Goal: Task Accomplishment & Management: Use online tool/utility

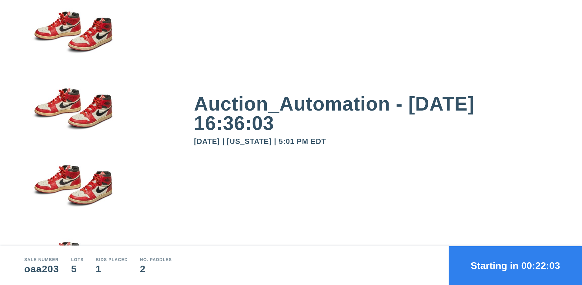
click at [515, 266] on button "Starting in 00:22:03" at bounding box center [515, 265] width 133 height 39
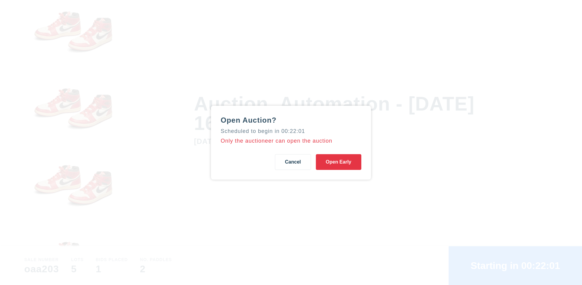
click at [339, 162] on button "Open Early" at bounding box center [338, 162] width 45 height 16
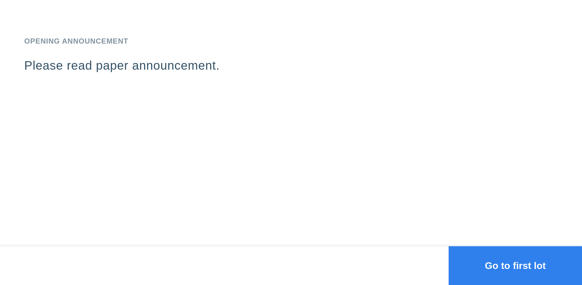
click at [515, 266] on button "Go to first lot" at bounding box center [515, 265] width 133 height 39
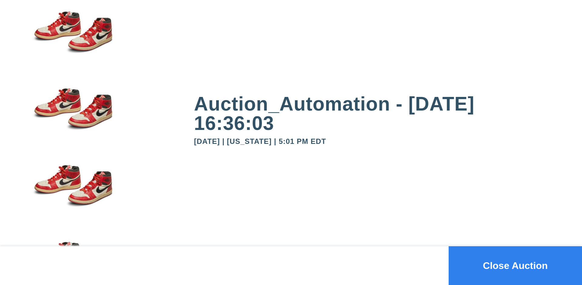
click at [515, 266] on button "Close Auction" at bounding box center [515, 265] width 133 height 39
